Goal: Book appointment/travel/reservation

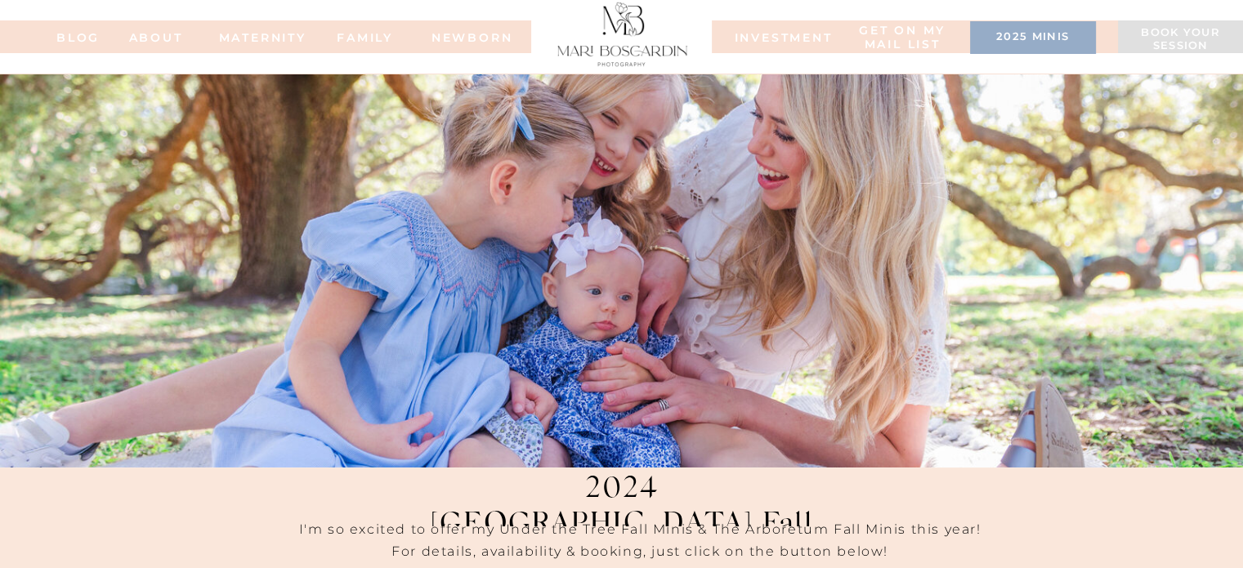
click at [1005, 41] on h3 "2025 minis" at bounding box center [1033, 38] width 110 height 16
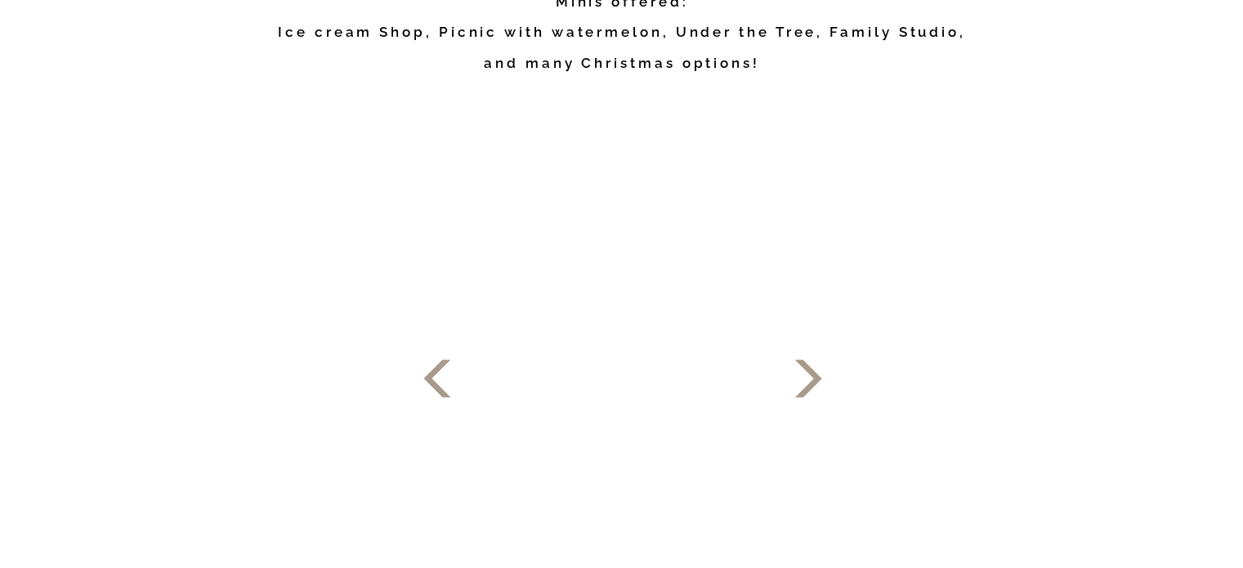
scroll to position [899, 0]
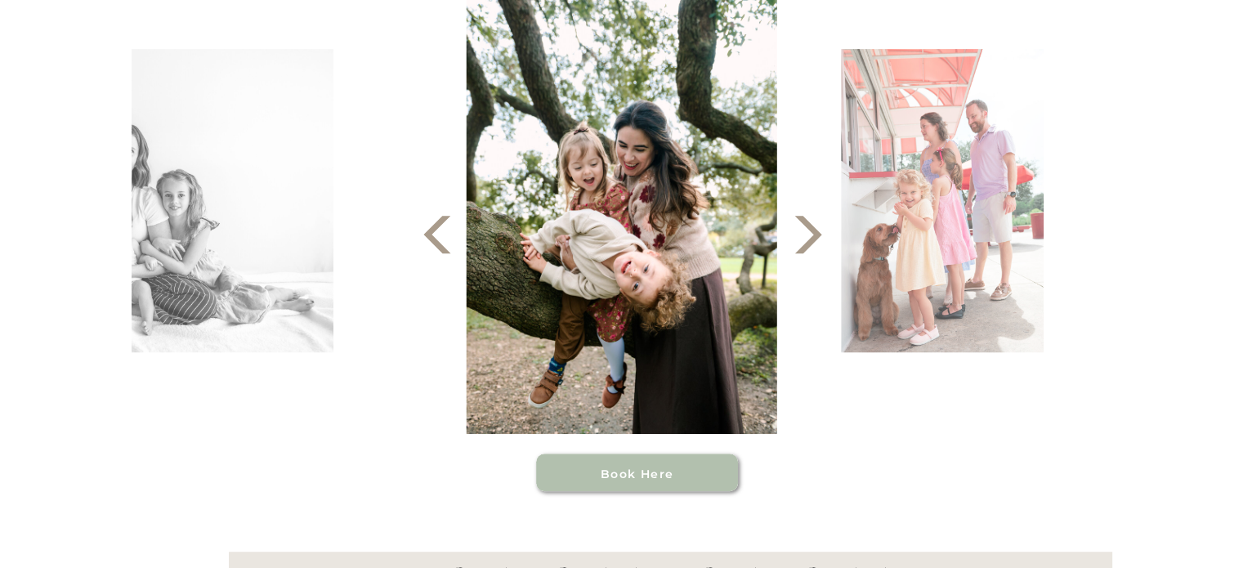
click at [807, 245] on polygon at bounding box center [807, 235] width 27 height 38
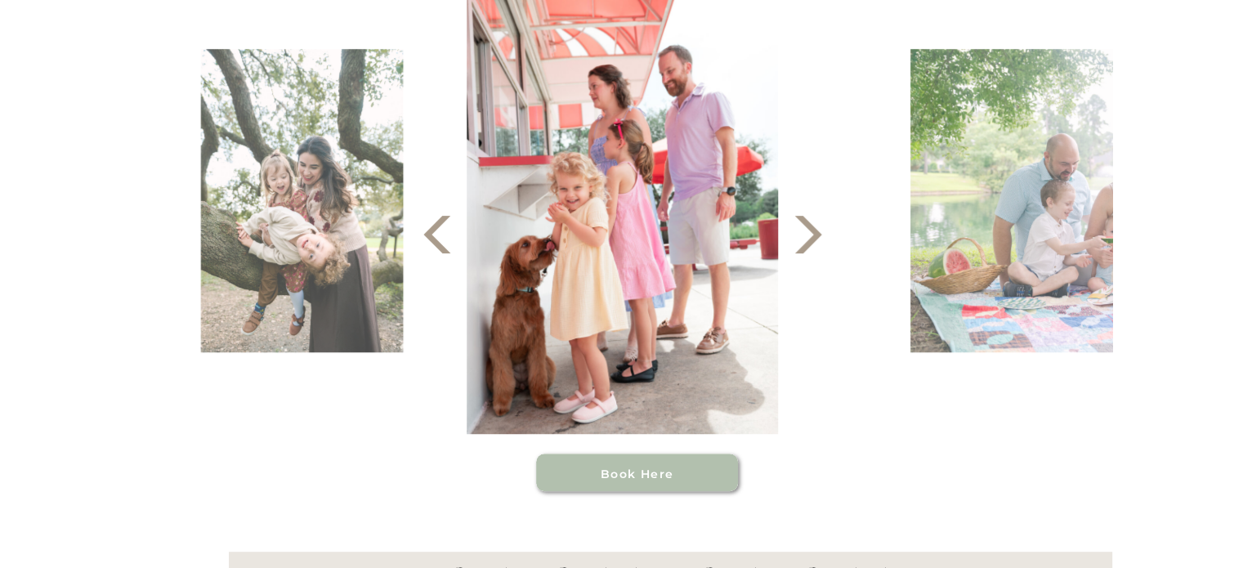
click at [807, 245] on polygon at bounding box center [807, 235] width 27 height 38
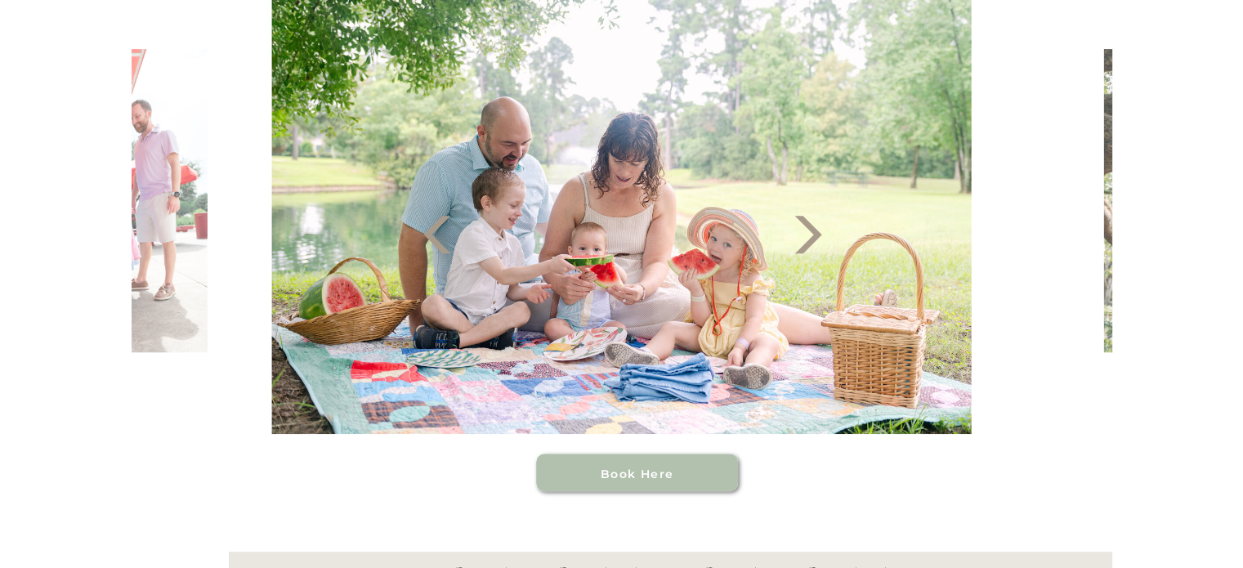
click at [807, 244] on polygon at bounding box center [807, 235] width 27 height 38
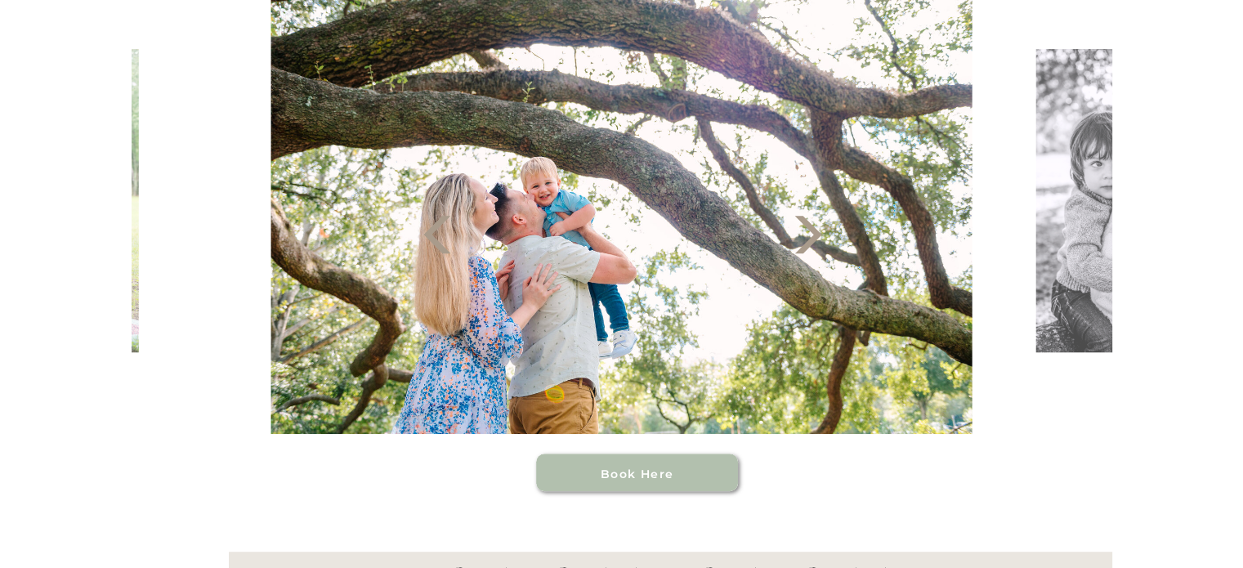
click at [809, 235] on icon at bounding box center [808, 234] width 49 height 49
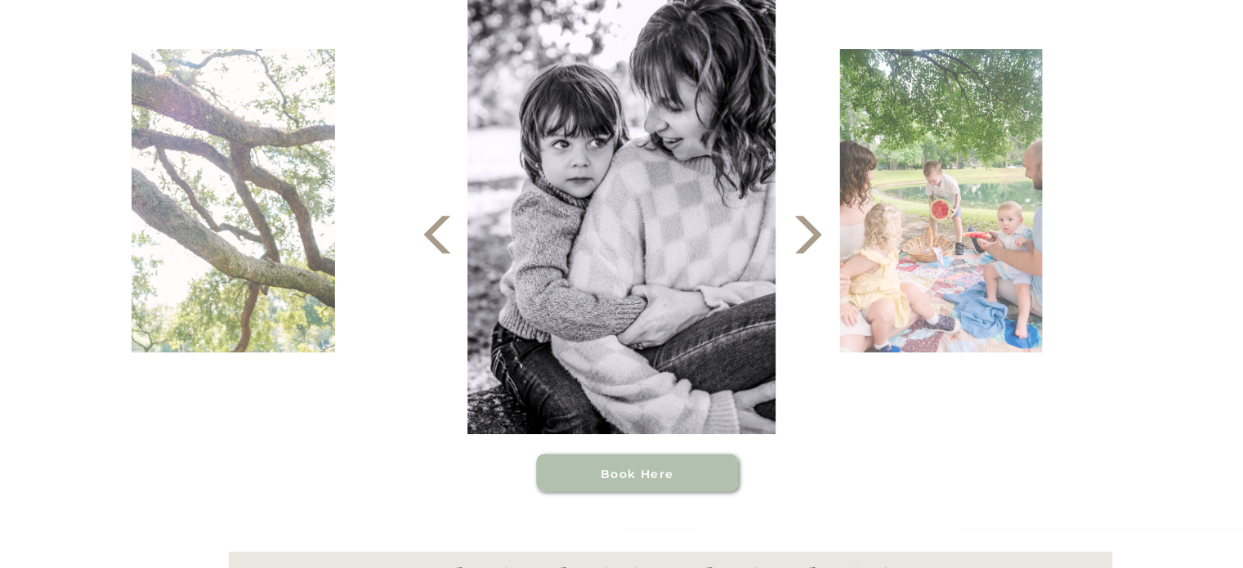
click at [809, 235] on icon at bounding box center [808, 234] width 49 height 49
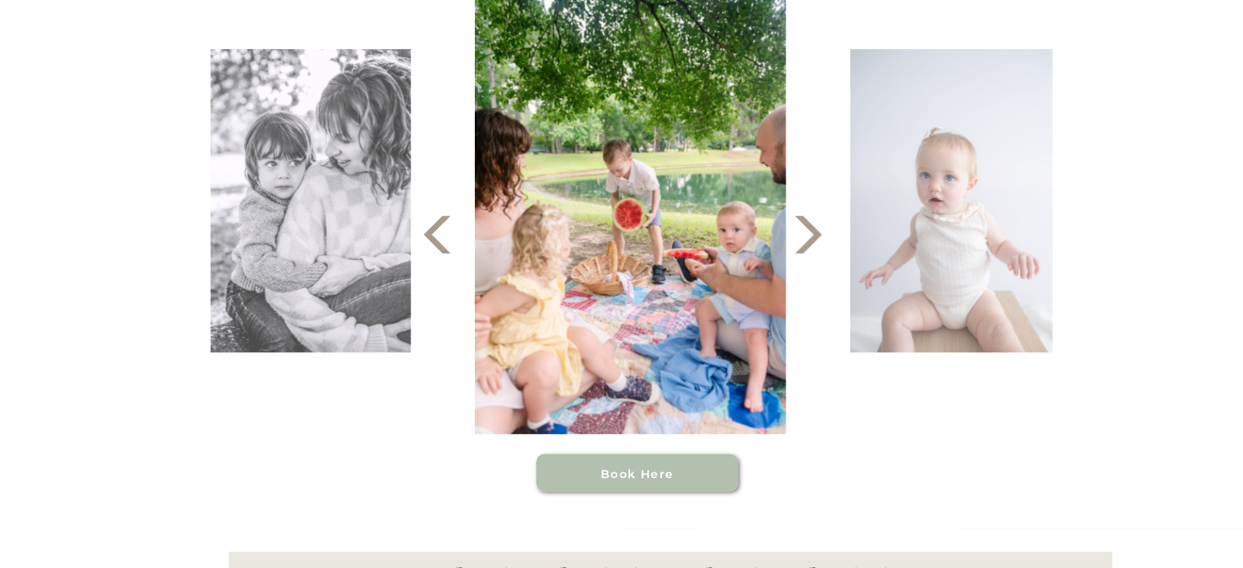
click at [809, 235] on icon at bounding box center [808, 234] width 49 height 49
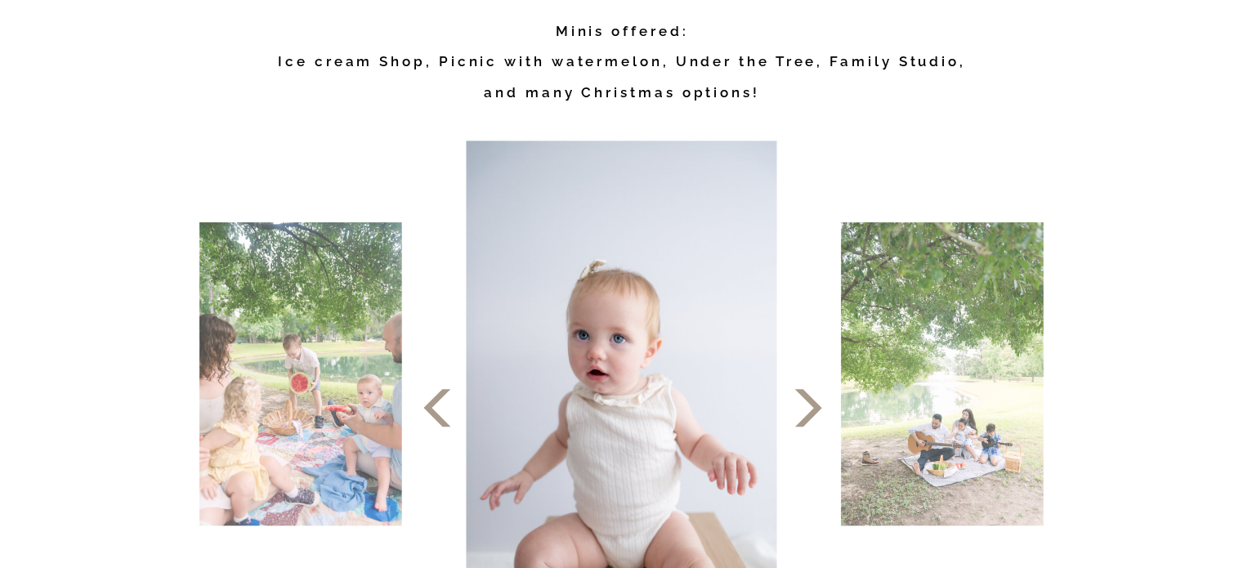
scroll to position [709, 0]
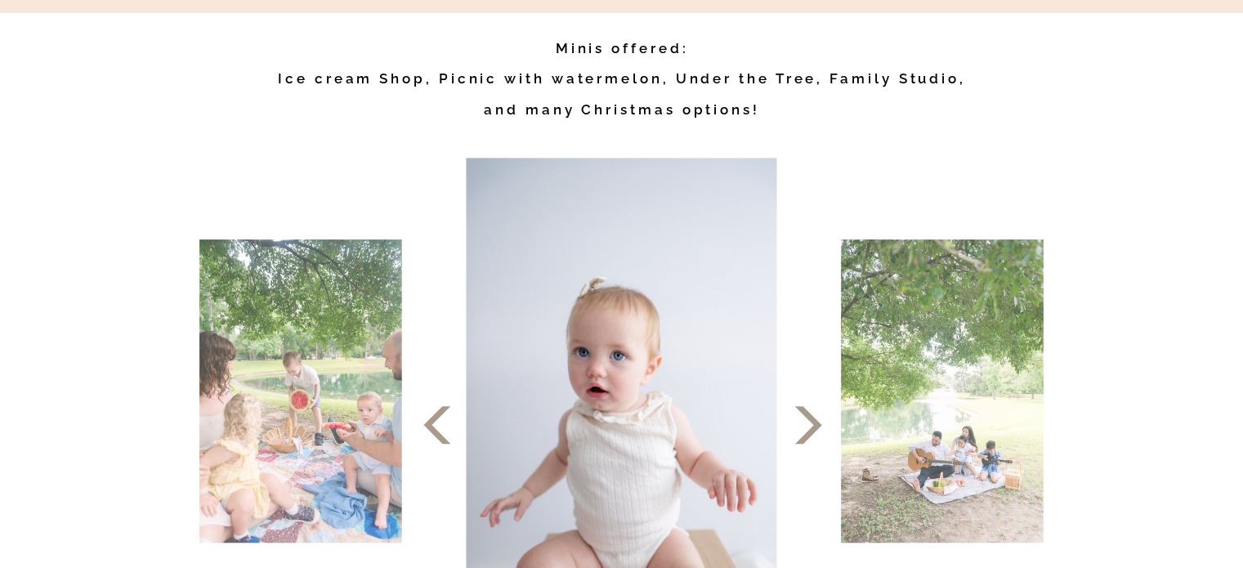
click at [798, 425] on icon at bounding box center [808, 424] width 49 height 49
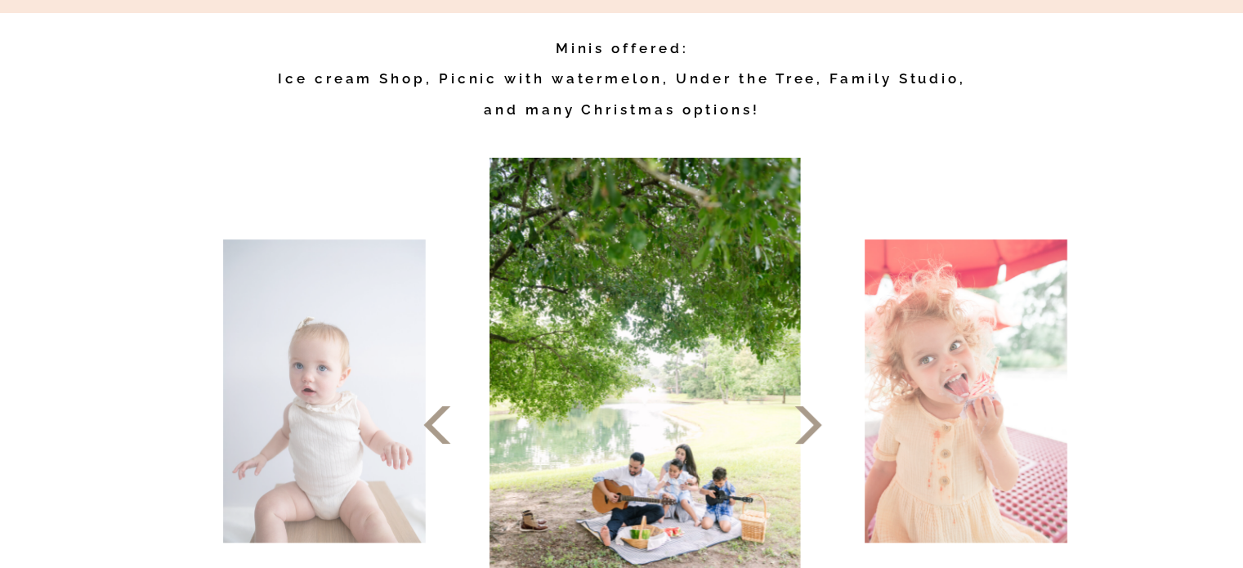
click at [798, 425] on icon at bounding box center [808, 424] width 49 height 49
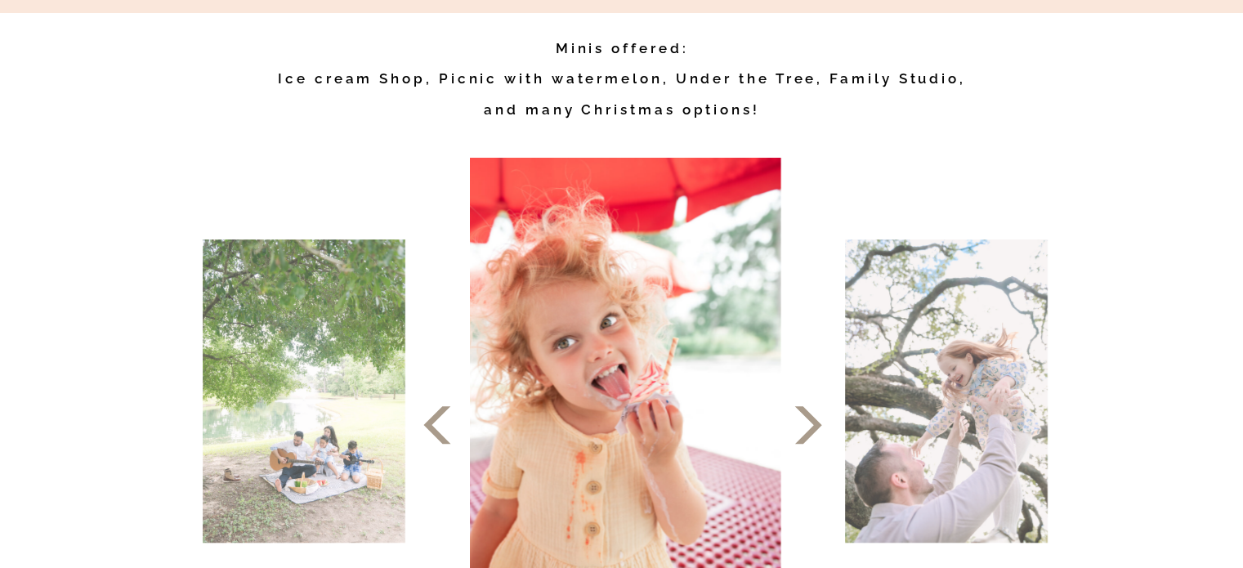
click at [798, 425] on icon at bounding box center [808, 424] width 49 height 49
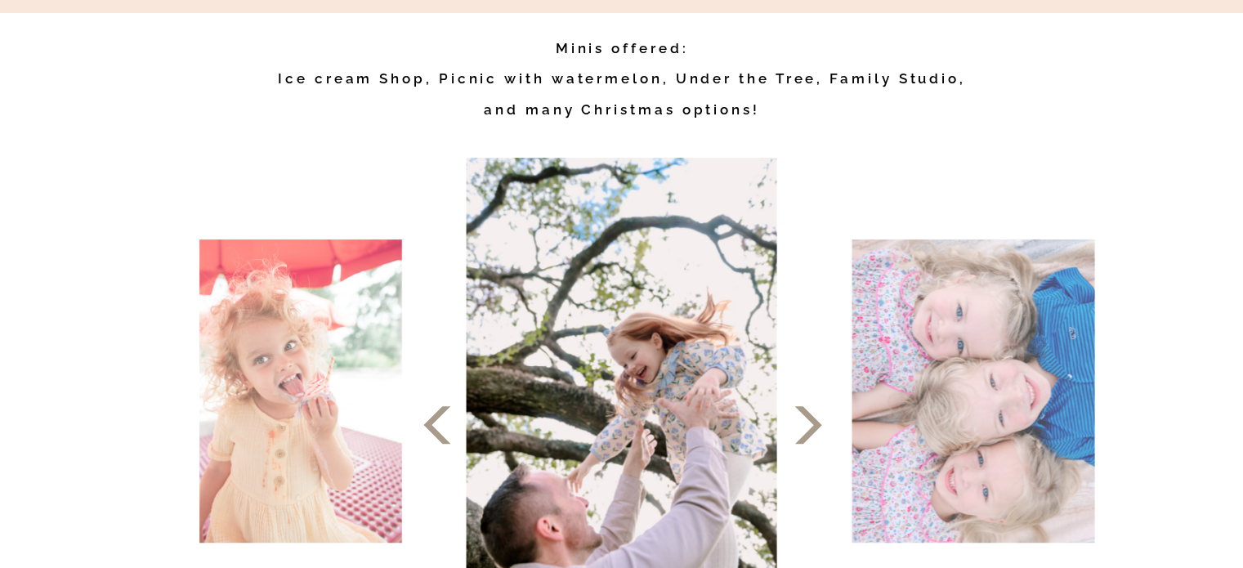
click at [798, 425] on icon at bounding box center [808, 424] width 49 height 49
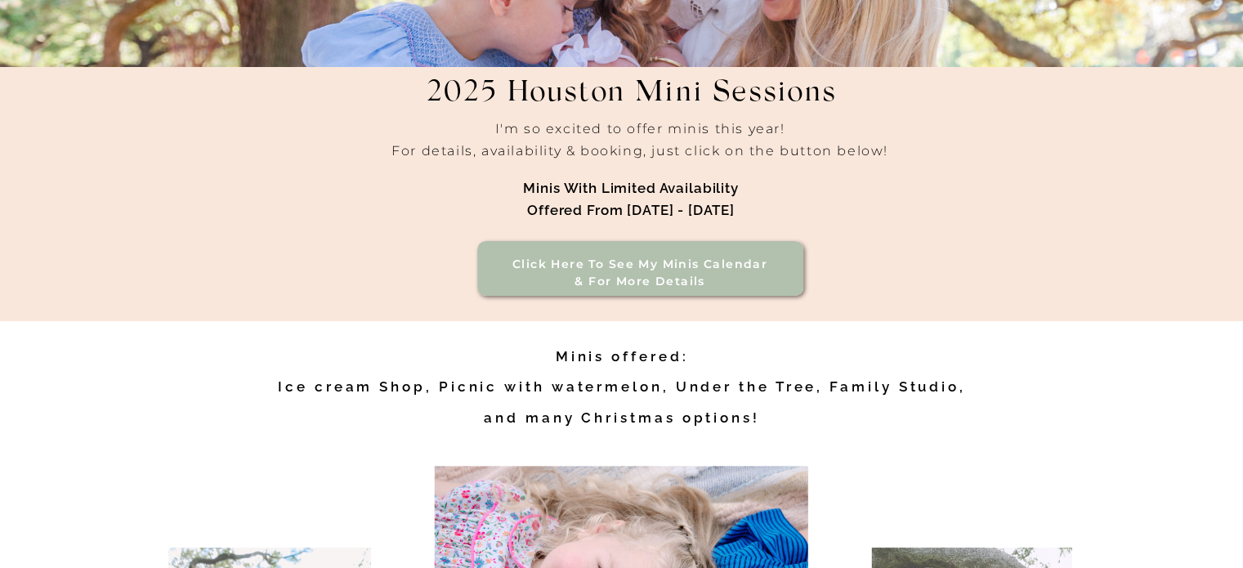
scroll to position [382, 0]
